Goal: Task Accomplishment & Management: Use online tool/utility

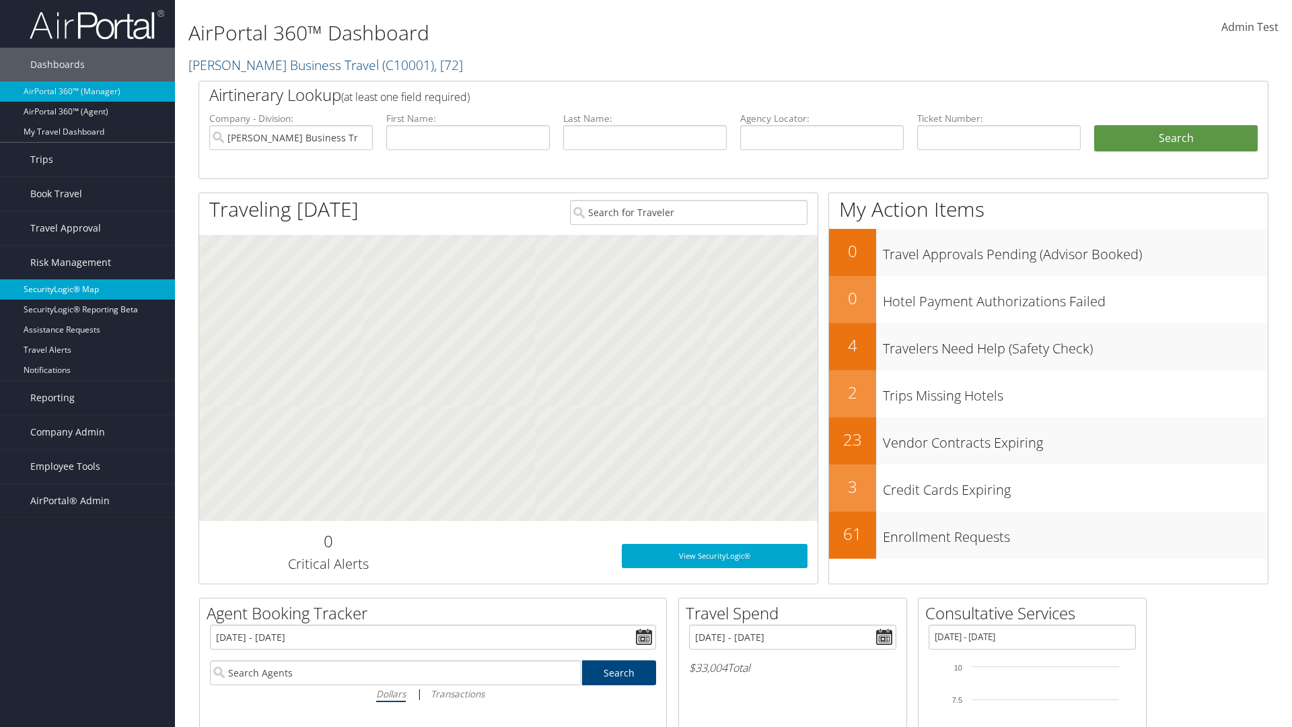
click at [88, 289] on link "SecurityLogic® Map" at bounding box center [87, 289] width 175 height 20
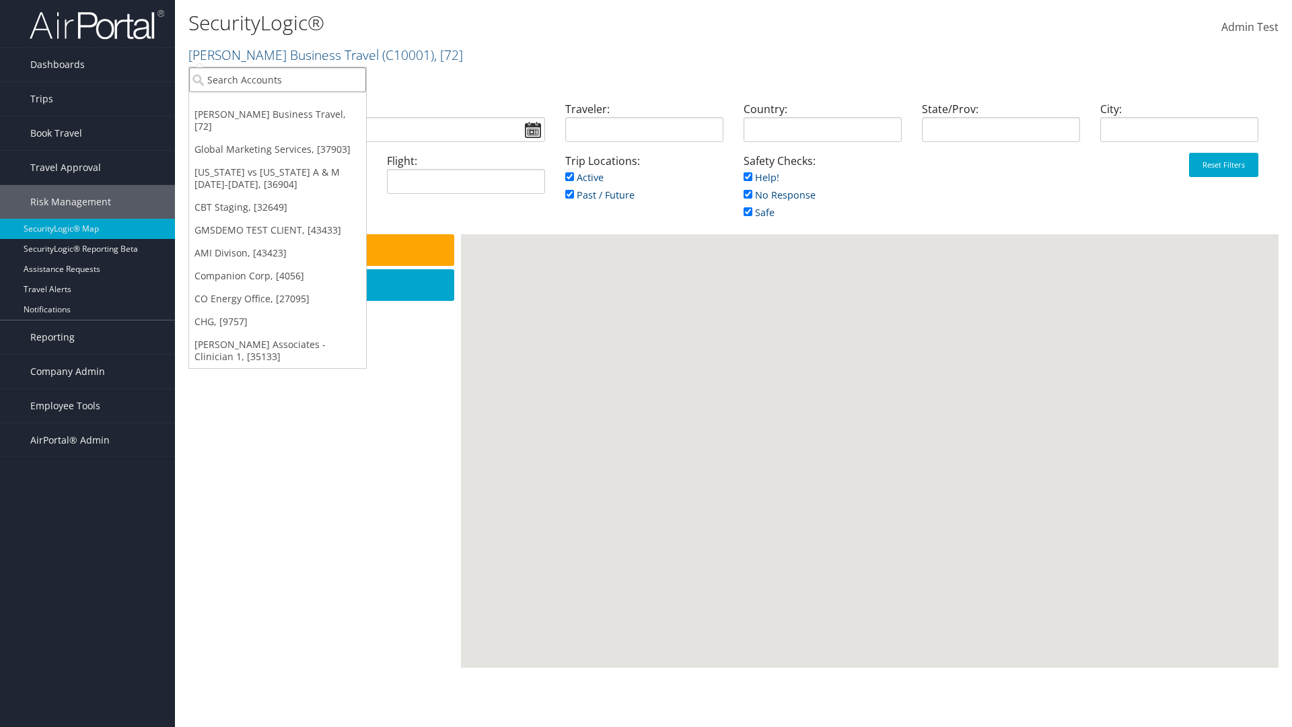
click at [277, 79] on input "search" at bounding box center [277, 79] width 177 height 25
type input "[PERSON_NAME] Business Travel"
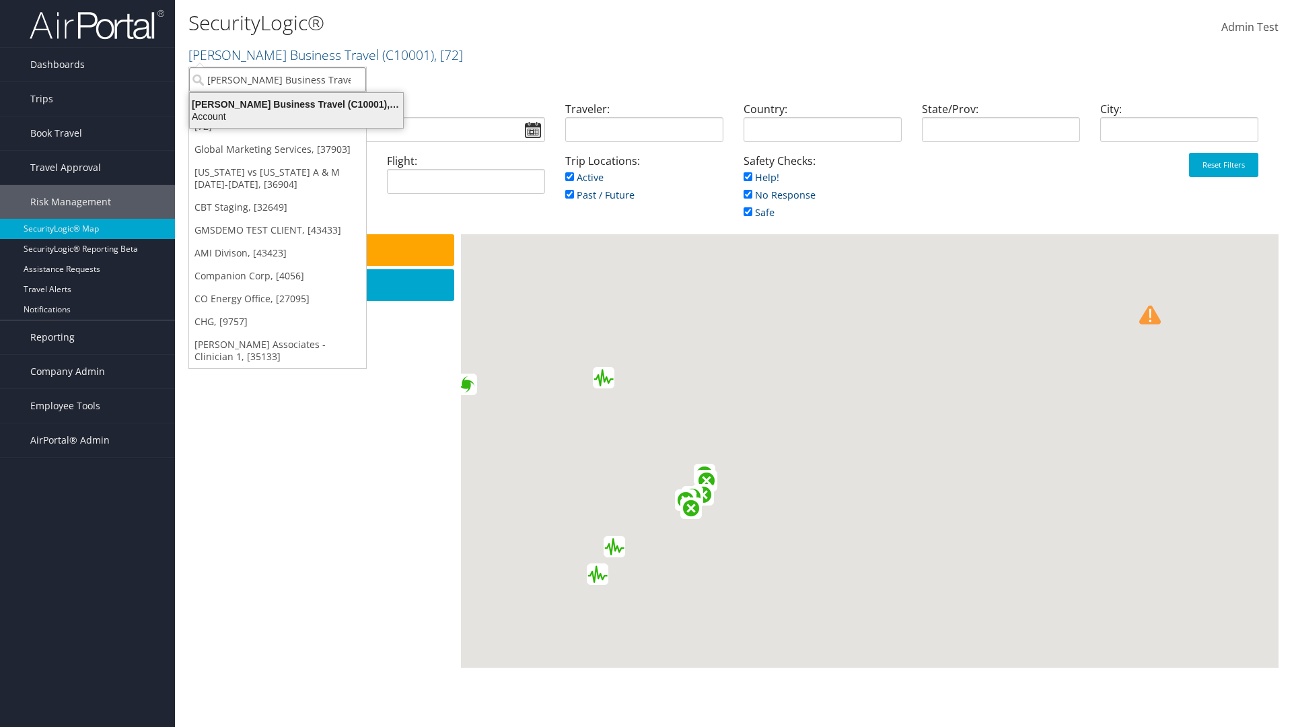
click at [296, 116] on div "Account" at bounding box center [297, 116] width 230 height 12
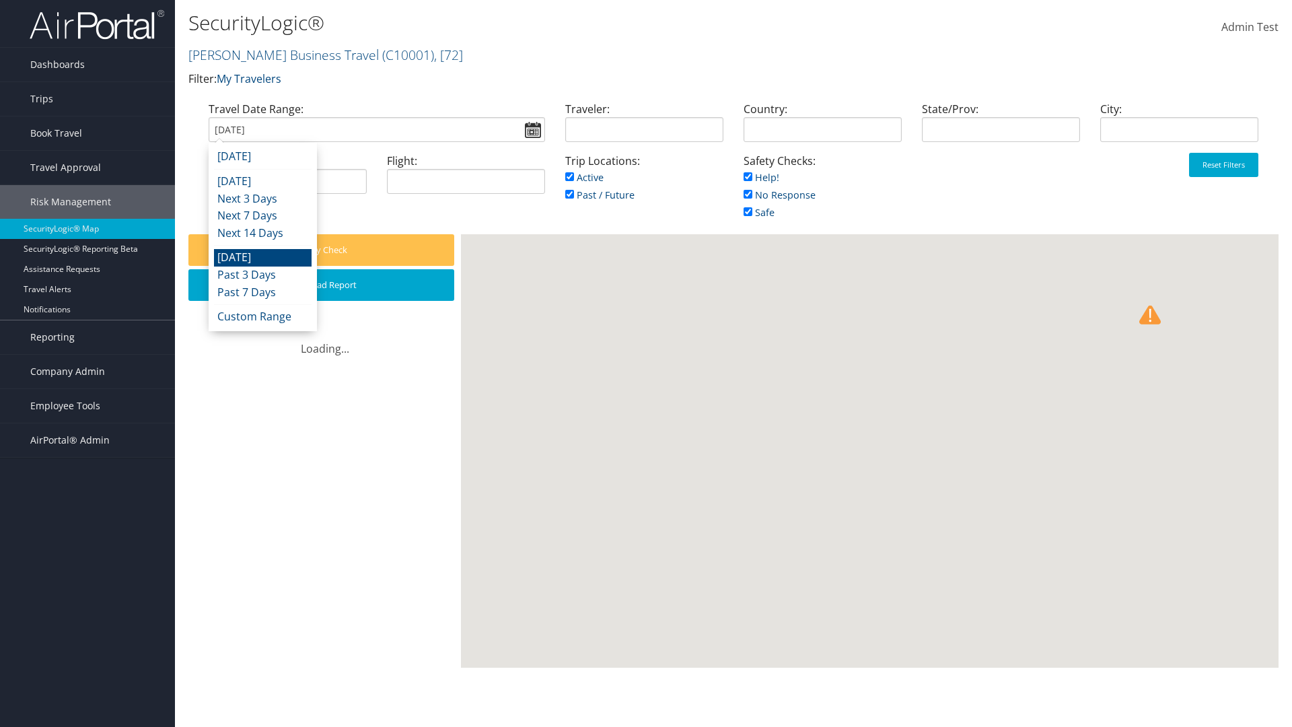
click at [376, 129] on input "[DATE]" at bounding box center [377, 129] width 337 height 25
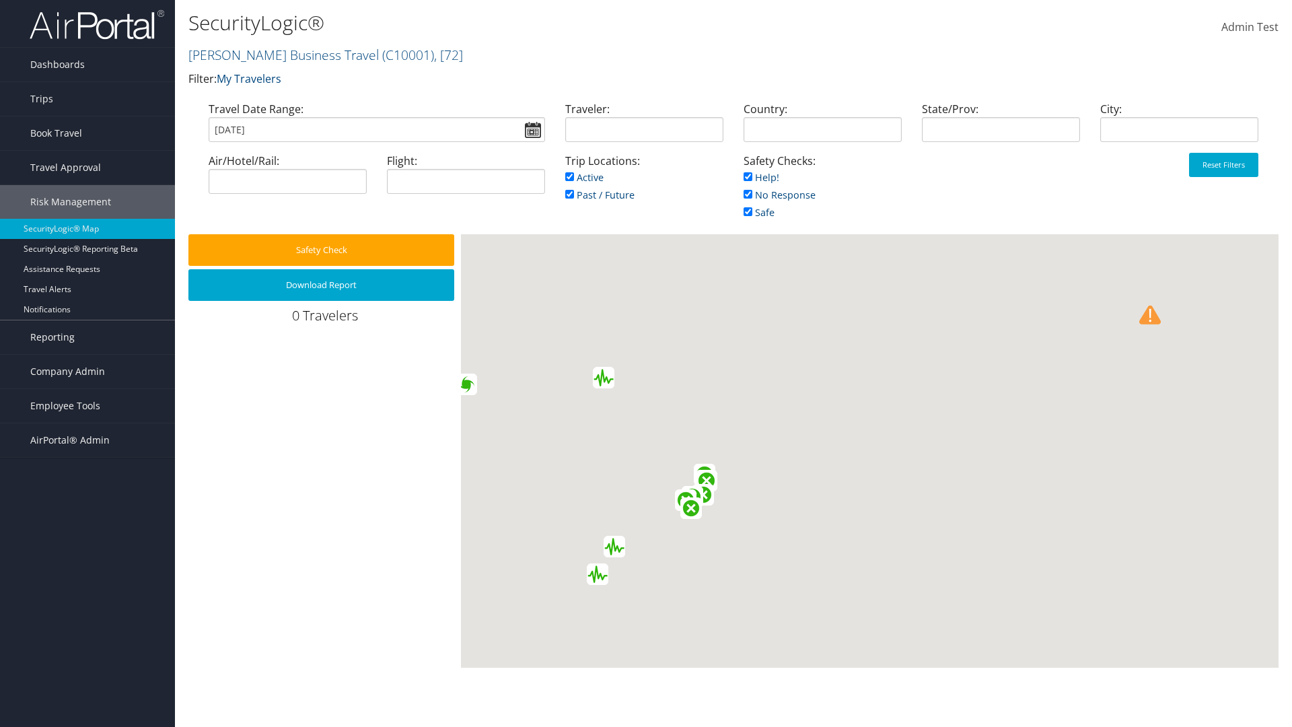
click at [376, 129] on input "09/01/2025" at bounding box center [377, 129] width 337 height 25
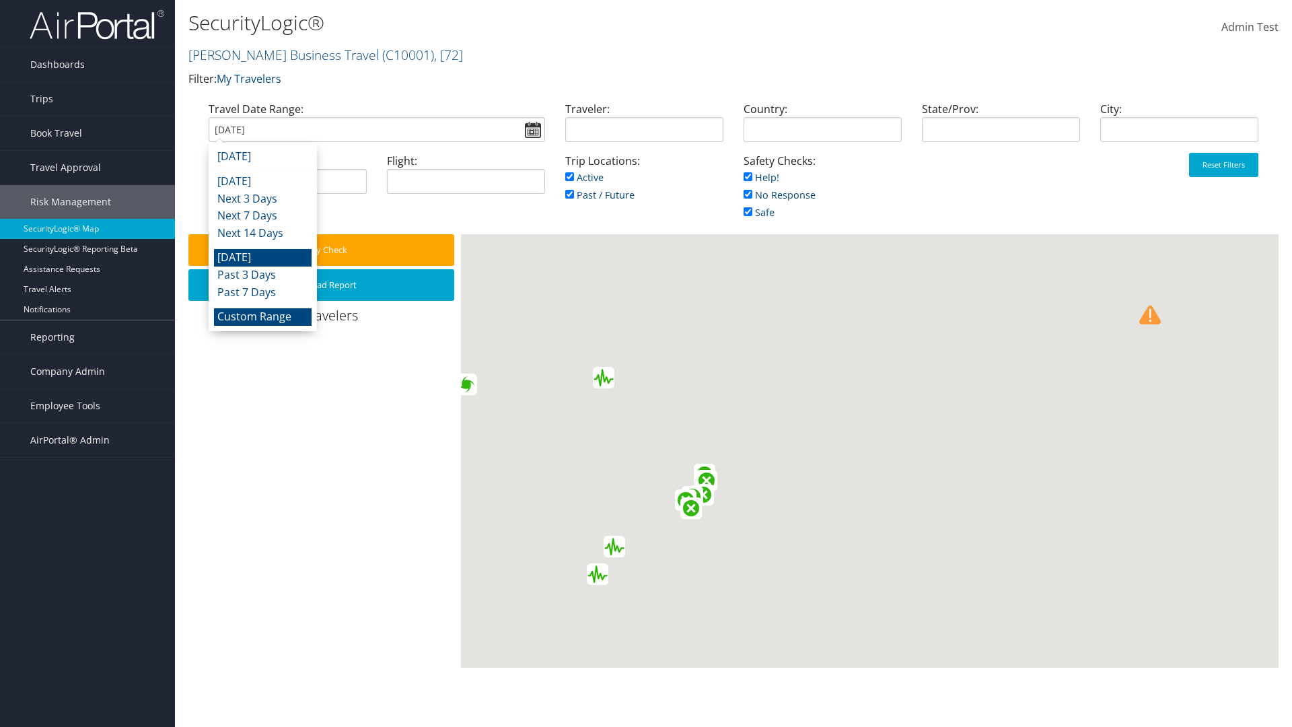
click at [263, 316] on li "Custom Range" at bounding box center [263, 317] width 98 height 18
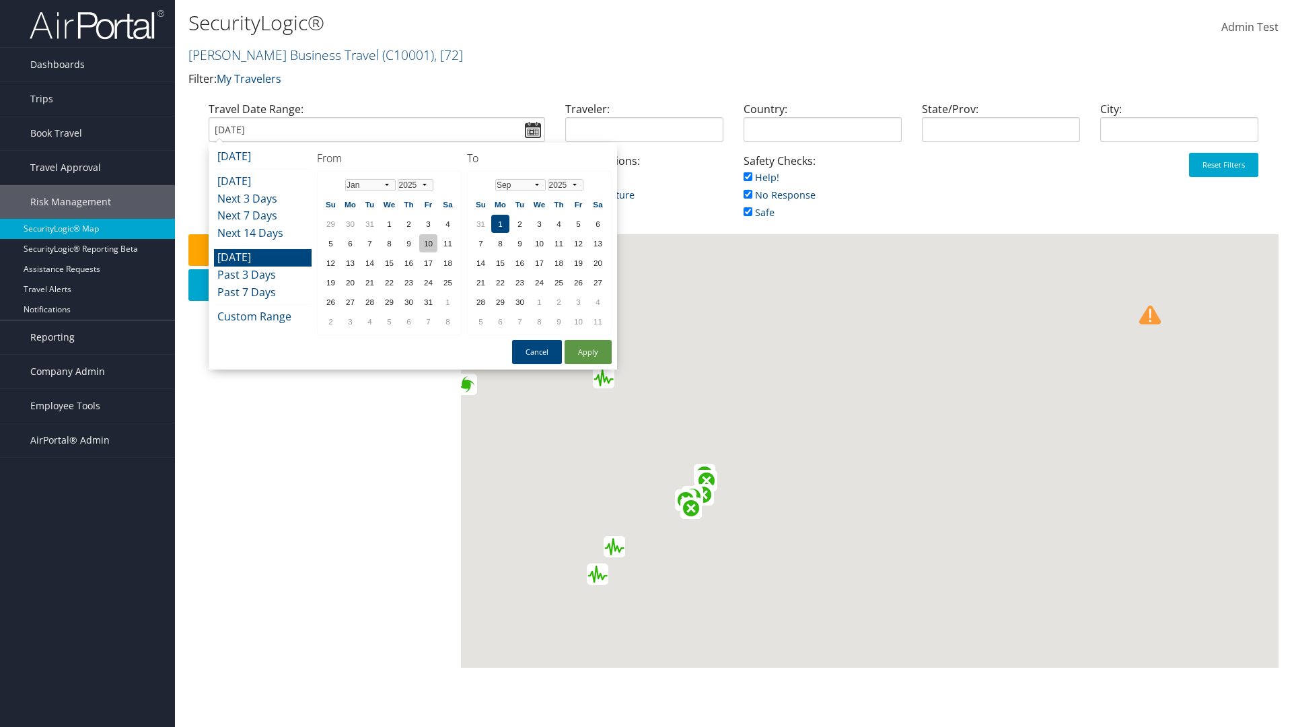
click at [428, 243] on td "10" at bounding box center [428, 243] width 18 height 18
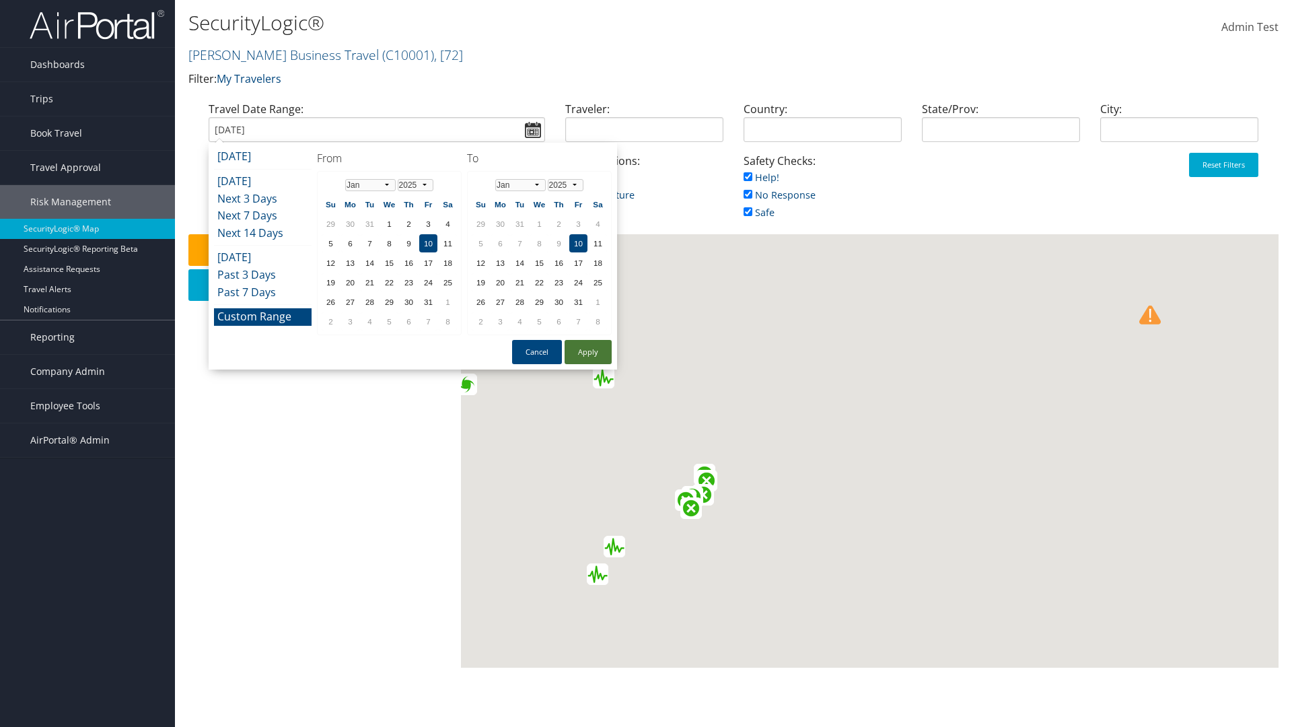
click at [588, 352] on button "Apply" at bounding box center [588, 352] width 47 height 24
type input "01/10/2025"
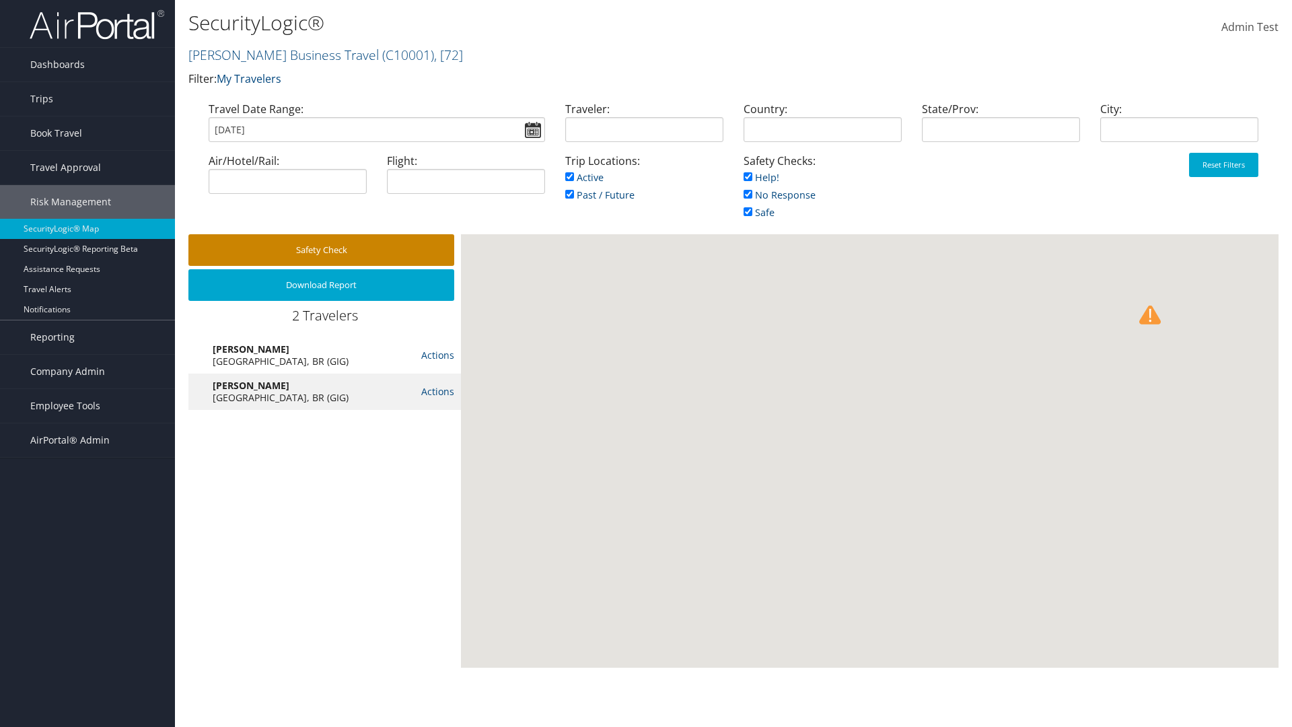
click at [321, 250] on button "Safety Check" at bounding box center [321, 250] width 266 height 32
